Goal: Task Accomplishment & Management: Complete application form

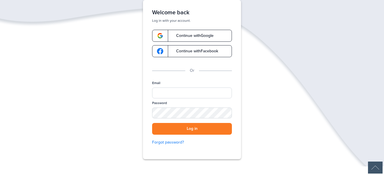
scroll to position [34, 0]
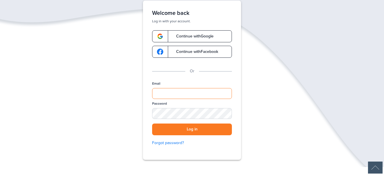
click at [160, 91] on input "Email" at bounding box center [192, 93] width 80 height 11
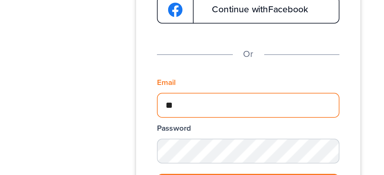
type input "*"
type input "**********"
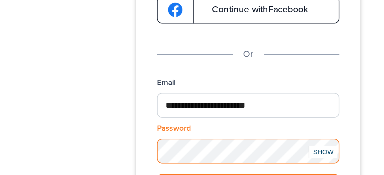
click at [152, 127] on button "Log in" at bounding box center [192, 133] width 80 height 12
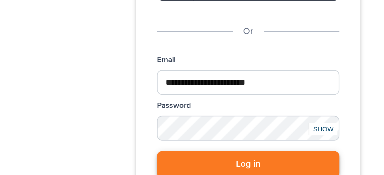
click at [164, 133] on button "Log in" at bounding box center [192, 133] width 80 height 12
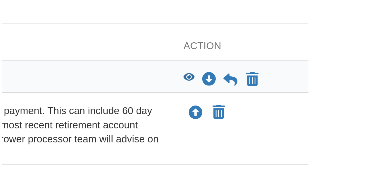
scroll to position [39, 0]
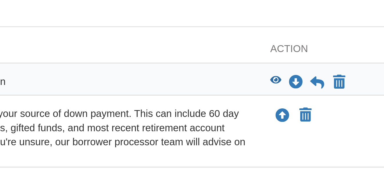
click at [306, 94] on icon "View Income variance" at bounding box center [307, 94] width 5 height 4
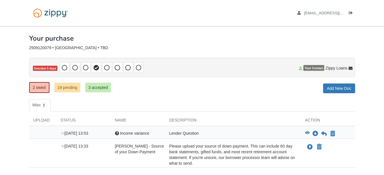
scroll to position [0, 0]
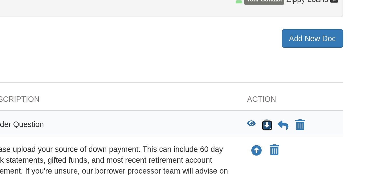
click at [315, 135] on icon "Download Income variance" at bounding box center [315, 134] width 6 height 6
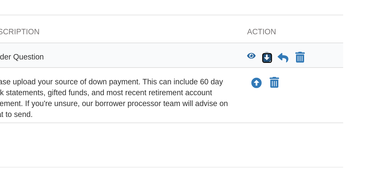
scroll to position [21, 0]
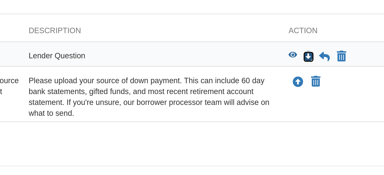
click at [315, 111] on icon "Download Income variance" at bounding box center [315, 113] width 6 height 6
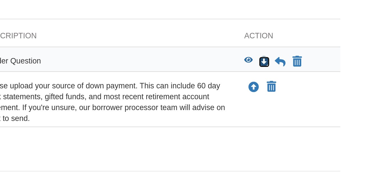
click at [313, 112] on icon "Download Income variance" at bounding box center [315, 113] width 6 height 6
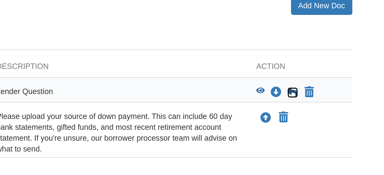
click at [325, 111] on icon at bounding box center [324, 113] width 6 height 6
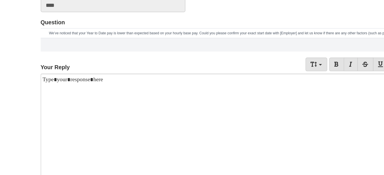
scroll to position [39, 0]
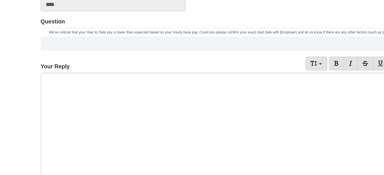
click at [33, 111] on div at bounding box center [192, 139] width 326 height 74
click at [39, 108] on div at bounding box center [192, 139] width 326 height 74
click at [36, 108] on div at bounding box center [192, 139] width 326 height 74
paste div
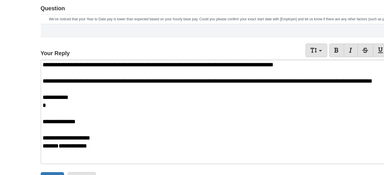
scroll to position [50, 0]
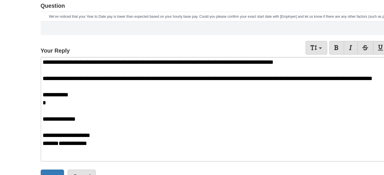
click at [75, 152] on p "**********" at bounding box center [192, 152] width 323 height 6
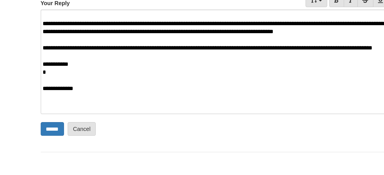
scroll to position [84, 0]
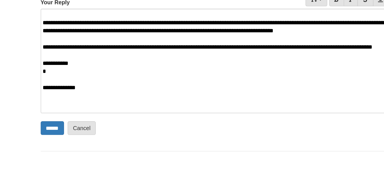
click at [32, 110] on p "**********" at bounding box center [192, 113] width 323 height 6
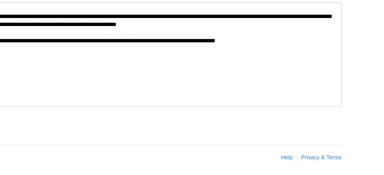
scroll to position [90, 0]
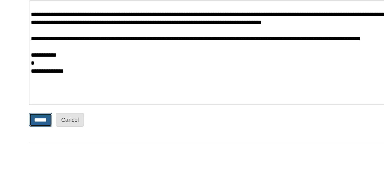
click at [35, 137] on input "******" at bounding box center [37, 136] width 17 height 10
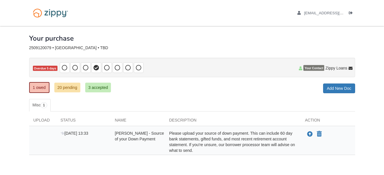
click at [93, 163] on div "× × × Pending Add Document Notice document will be included in the email sent t…" at bounding box center [192, 99] width 326 height 146
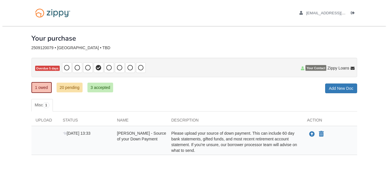
scroll to position [0, 0]
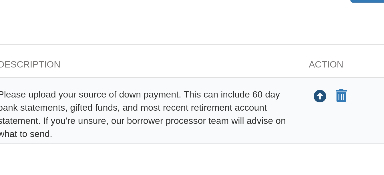
click at [306, 135] on button "Upload your document" at bounding box center [309, 133] width 7 height 7
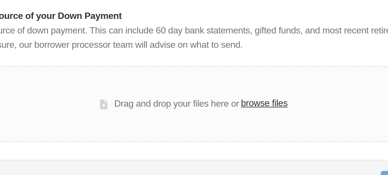
click at [222, 70] on label "browse files" at bounding box center [222, 70] width 20 height 6
click at [0, 0] on input "browse files" at bounding box center [0, 0] width 0 height 0
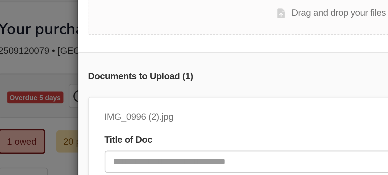
scroll to position [37, 0]
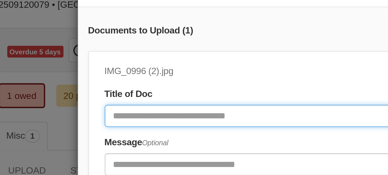
click at [79, 91] on input "Document Title" at bounding box center [172, 96] width 195 height 10
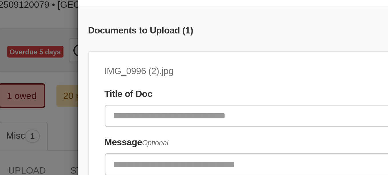
click at [101, 83] on div "Title of Doc" at bounding box center [172, 91] width 195 height 17
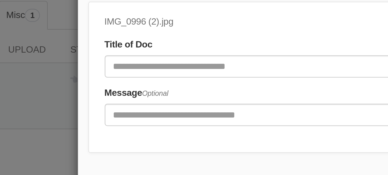
scroll to position [0, 0]
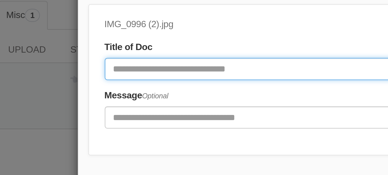
click at [81, 127] on input "Document Title" at bounding box center [172, 129] width 195 height 10
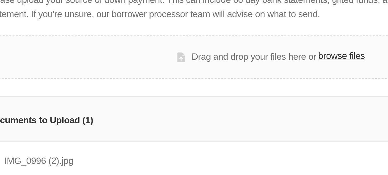
type input "**********"
click at [215, 63] on label "browse files" at bounding box center [222, 63] width 20 height 6
click at [0, 0] on input "browse files" at bounding box center [0, 0] width 0 height 0
click at [217, 64] on label "browse files" at bounding box center [222, 63] width 20 height 6
click at [0, 0] on input "browse files" at bounding box center [0, 0] width 0 height 0
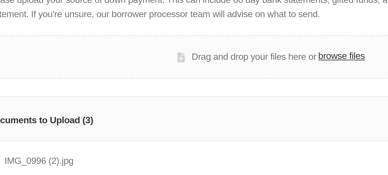
click at [220, 63] on label "browse files" at bounding box center [222, 63] width 20 height 6
click at [0, 0] on input "browse files" at bounding box center [0, 0] width 0 height 0
click at [216, 63] on label "browse files" at bounding box center [222, 63] width 20 height 6
click at [0, 0] on input "browse files" at bounding box center [0, 0] width 0 height 0
click at [215, 63] on label "browse files" at bounding box center [222, 63] width 20 height 6
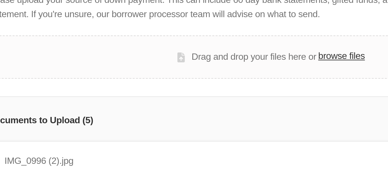
click at [0, 0] on input "browse files" at bounding box center [0, 0] width 0 height 0
click at [215, 63] on label "browse files" at bounding box center [222, 63] width 20 height 6
click at [0, 0] on input "browse files" at bounding box center [0, 0] width 0 height 0
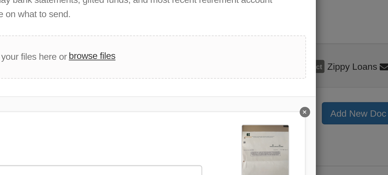
scroll to position [6, 0]
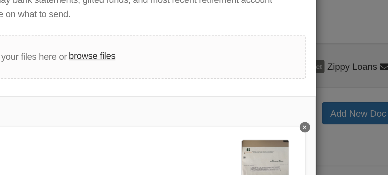
click at [315, 94] on icon "Delete Checking Statement" at bounding box center [315, 94] width 1 height 2
click at [315, 94] on icon "Delete undefined" at bounding box center [315, 94] width 1 height 1
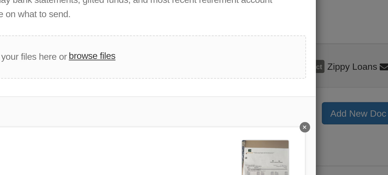
click at [315, 95] on icon "Delete undefined" at bounding box center [315, 94] width 1 height 1
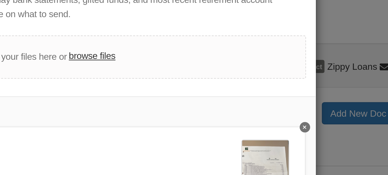
click at [315, 94] on icon "Delete undefined" at bounding box center [315, 94] width 1 height 2
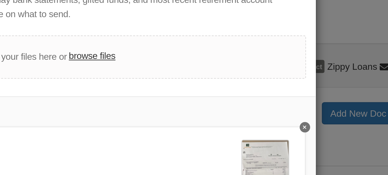
click at [315, 94] on icon "Delete undefined" at bounding box center [315, 94] width 1 height 2
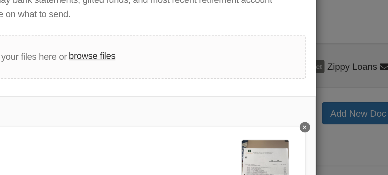
click at [313, 94] on button "Delete undefined" at bounding box center [315, 94] width 5 height 5
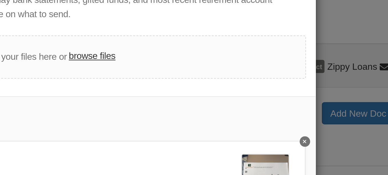
click at [307, 96] on div "**********" at bounding box center [192, 152] width 257 height 143
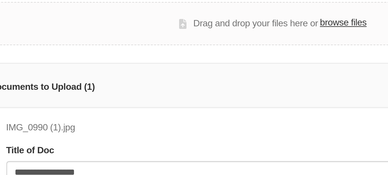
scroll to position [37, 0]
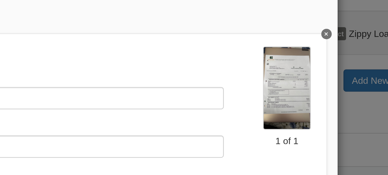
click at [313, 66] on button "Delete undefined" at bounding box center [315, 68] width 5 height 5
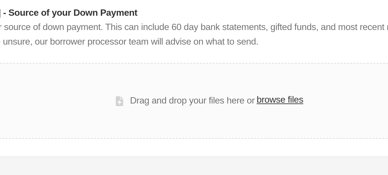
click at [223, 71] on label "browse files" at bounding box center [222, 70] width 20 height 6
click at [0, 0] on input "browse files" at bounding box center [0, 0] width 0 height 0
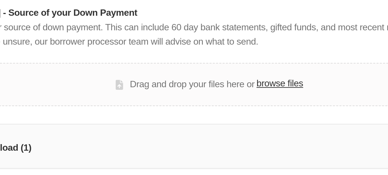
click at [217, 64] on label "browse files" at bounding box center [222, 63] width 20 height 6
click at [0, 0] on input "browse files" at bounding box center [0, 0] width 0 height 0
click at [218, 63] on label "browse files" at bounding box center [222, 63] width 20 height 6
click at [0, 0] on input "browse files" at bounding box center [0, 0] width 0 height 0
click at [217, 64] on label "browse files" at bounding box center [222, 63] width 20 height 6
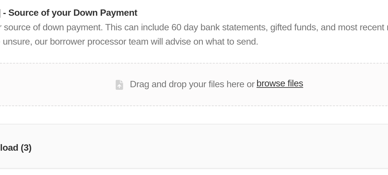
click at [0, 0] on input "browse files" at bounding box center [0, 0] width 0 height 0
click at [215, 63] on label "browse files" at bounding box center [222, 63] width 20 height 6
click at [0, 0] on input "browse files" at bounding box center [0, 0] width 0 height 0
click at [218, 64] on label "browse files" at bounding box center [222, 63] width 20 height 6
click at [0, 0] on input "browse files" at bounding box center [0, 0] width 0 height 0
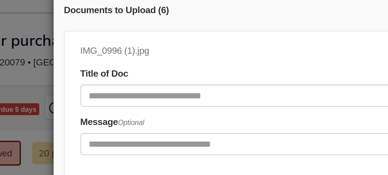
scroll to position [69, 0]
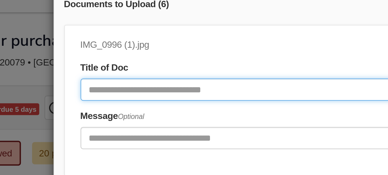
click at [78, 61] on input "Document Title" at bounding box center [172, 60] width 195 height 10
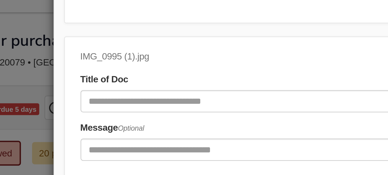
scroll to position [71, 0]
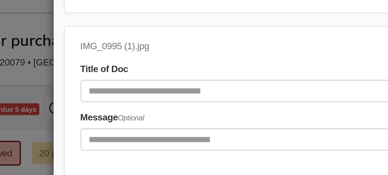
type input "**********"
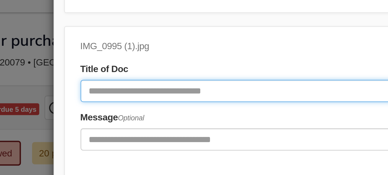
click at [79, 63] on input "Document Title" at bounding box center [172, 60] width 195 height 10
click at [87, 62] on input "Document Title" at bounding box center [172, 60] width 195 height 10
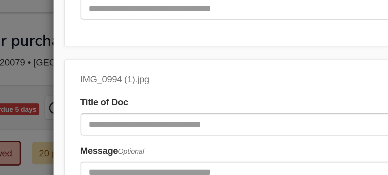
scroll to position [130, 0]
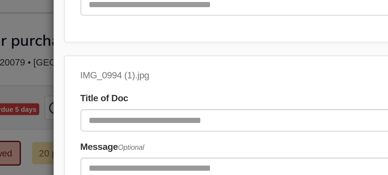
type input "**********"
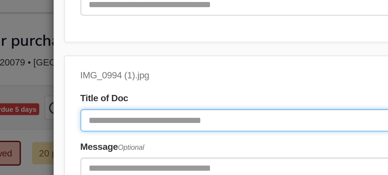
click at [79, 72] on input "Document Title" at bounding box center [172, 73] width 195 height 10
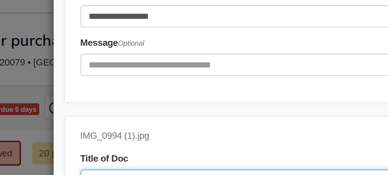
scroll to position [103, 0]
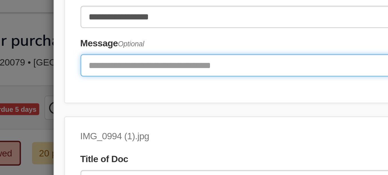
click at [151, 48] on input "Include any comments on this document" at bounding box center [172, 49] width 195 height 10
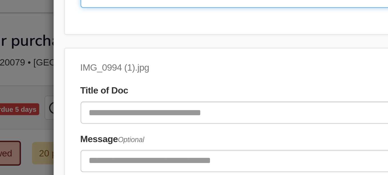
scroll to position [126, 0]
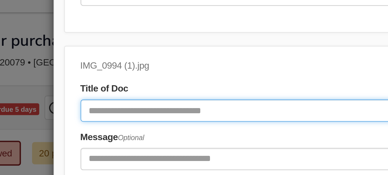
click at [79, 71] on input "Document Title" at bounding box center [172, 69] width 195 height 10
click at [78, 69] on input "Document Title" at bounding box center [172, 69] width 195 height 10
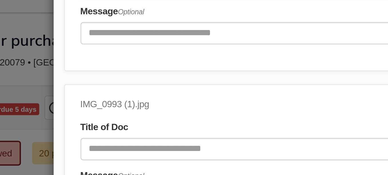
scroll to position [183, 0]
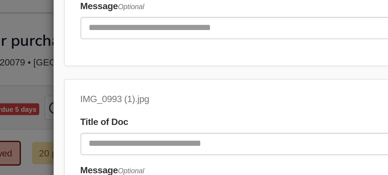
type input "**********"
click at [78, 75] on label "Title of Doc" at bounding box center [85, 74] width 21 height 6
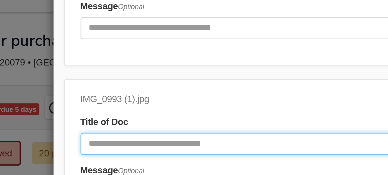
click at [77, 83] on input "Document Title" at bounding box center [172, 84] width 195 height 10
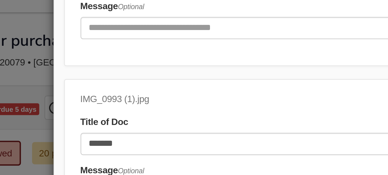
click at [68, 82] on div "IMG_0993 (1).jpg Title of Doc ******* Message Optional 1 of 1" at bounding box center [191, 88] width 247 height 66
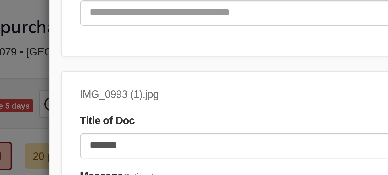
scroll to position [184, 0]
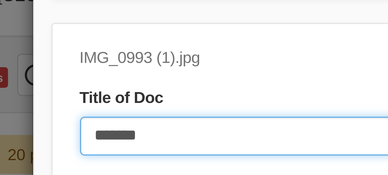
click at [91, 82] on input "*******" at bounding box center [172, 83] width 195 height 10
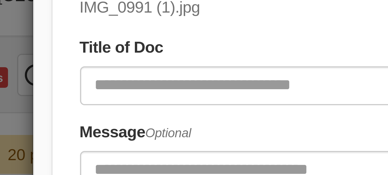
scroll to position [270, 0]
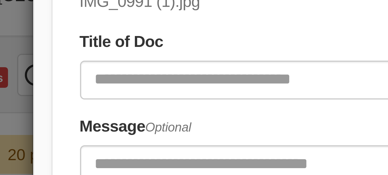
type input "**********"
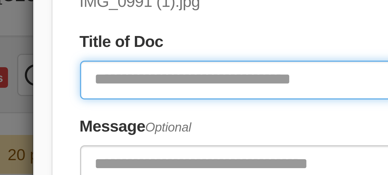
click at [79, 69] on input "Document Title" at bounding box center [172, 69] width 195 height 10
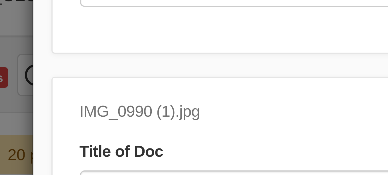
scroll to position [318, 0]
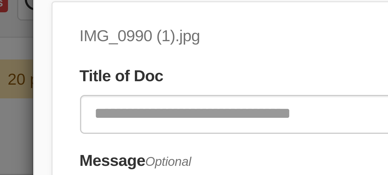
type input "**********"
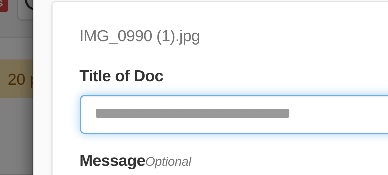
click at [77, 91] on input "Document Title" at bounding box center [172, 96] width 195 height 10
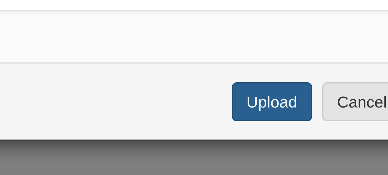
type input "**********"
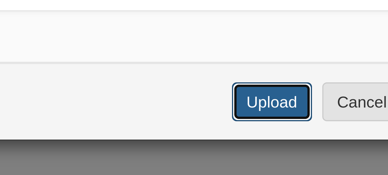
click at [281, 157] on button "Upload" at bounding box center [283, 157] width 20 height 10
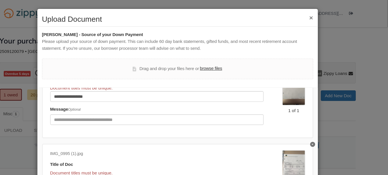
scroll to position [0, 0]
